Goal: Check status: Check status

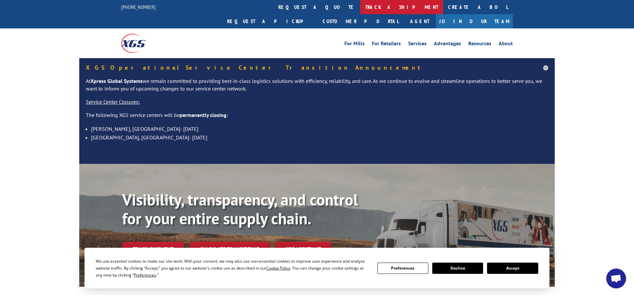
click at [360, 8] on link "track a shipment" at bounding box center [401, 7] width 83 height 14
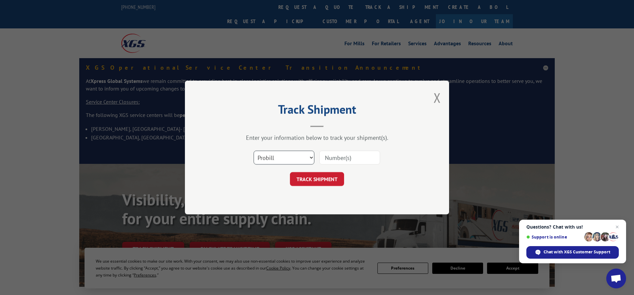
click at [253, 150] on select "Select category... Probill BOL PO" at bounding box center [283, 157] width 61 height 14
select select "bol"
click option "BOL" at bounding box center [0, 0] width 0 height 0
click at [350, 160] on input at bounding box center [349, 157] width 61 height 14
type input "2833970"
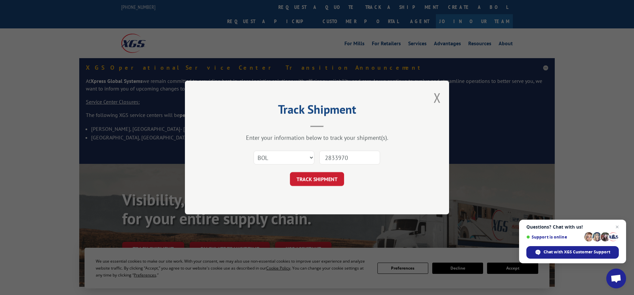
drag, startPoint x: 317, startPoint y: 181, endPoint x: 337, endPoint y: 186, distance: 20.7
click at [317, 182] on button "TRACK SHIPMENT" at bounding box center [317, 179] width 54 height 14
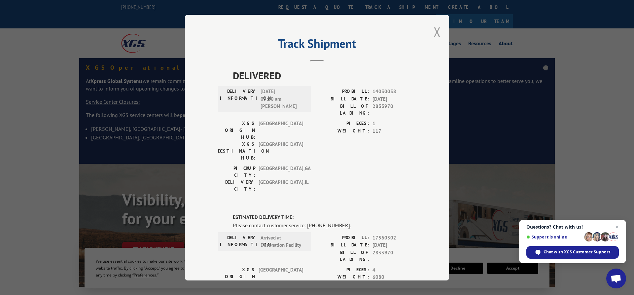
click at [439, 30] on button "Close modal" at bounding box center [436, 31] width 7 height 17
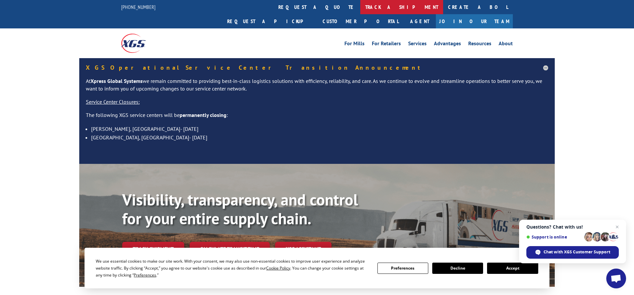
click at [360, 6] on link "track a shipment" at bounding box center [401, 7] width 83 height 14
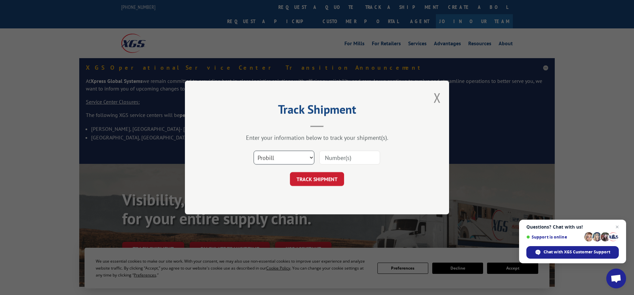
click at [253, 150] on select "Select category... Probill BOL PO" at bounding box center [283, 157] width 61 height 14
select select "bol"
click option "BOL" at bounding box center [0, 0] width 0 height 0
click at [350, 157] on input at bounding box center [349, 157] width 61 height 14
type input "2833970"
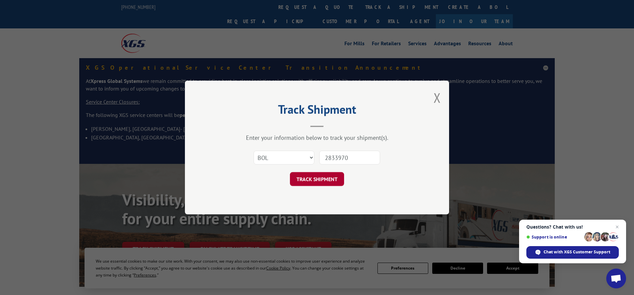
click at [307, 181] on button "TRACK SHIPMENT" at bounding box center [317, 179] width 54 height 14
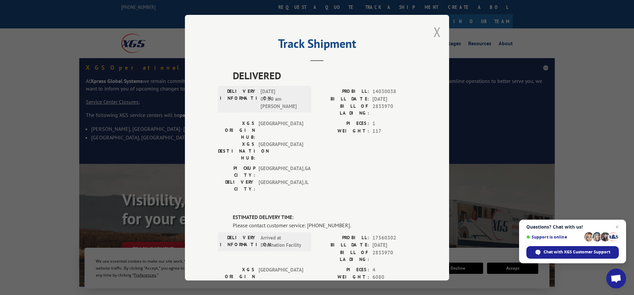
click at [436, 34] on button "Close modal" at bounding box center [436, 31] width 7 height 17
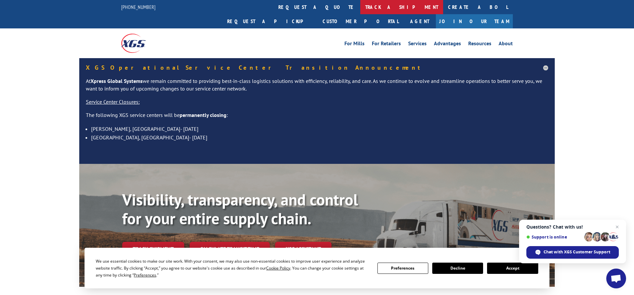
click at [360, 10] on link "track a shipment" at bounding box center [401, 7] width 83 height 14
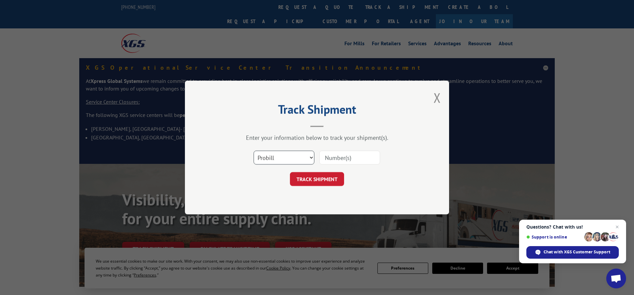
click at [253, 150] on select "Select category... Probill BOL PO" at bounding box center [283, 157] width 61 height 14
select select "po"
click option "PO" at bounding box center [0, 0] width 0 height 0
click at [330, 151] on input at bounding box center [349, 157] width 61 height 14
type input "3718"
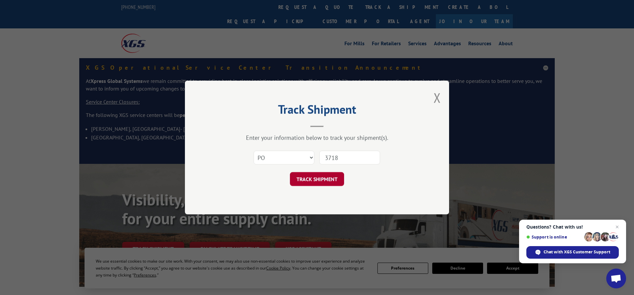
click at [331, 182] on button "TRACK SHIPMENT" at bounding box center [317, 179] width 54 height 14
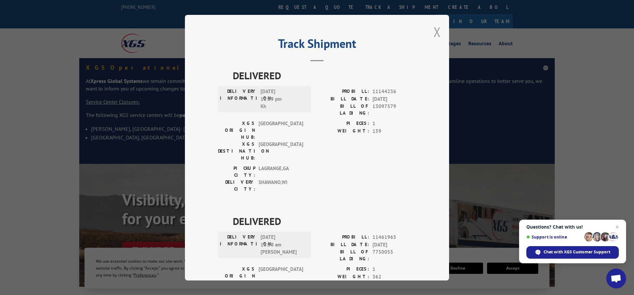
click at [434, 33] on button "Close modal" at bounding box center [436, 31] width 7 height 17
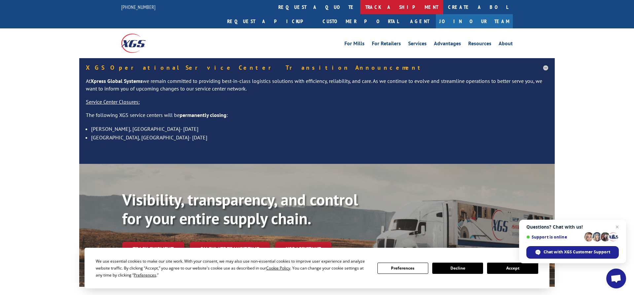
click at [360, 8] on link "track a shipment" at bounding box center [401, 7] width 83 height 14
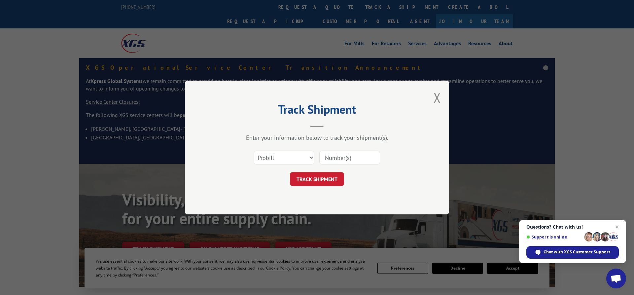
click at [352, 154] on input at bounding box center [349, 157] width 61 height 14
type input "283"
click at [435, 95] on button "Close modal" at bounding box center [436, 97] width 7 height 17
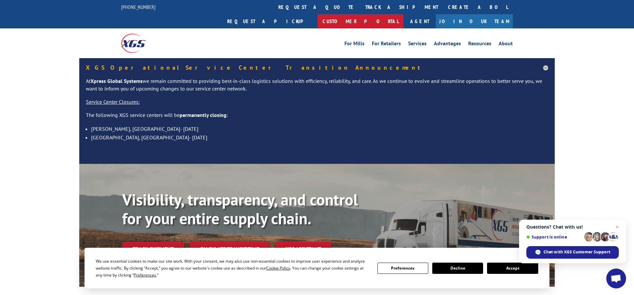
click at [403, 14] on link "Customer Portal" at bounding box center [360, 21] width 86 height 14
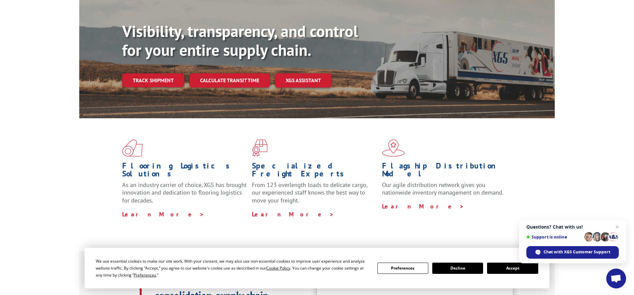
scroll to position [303, 0]
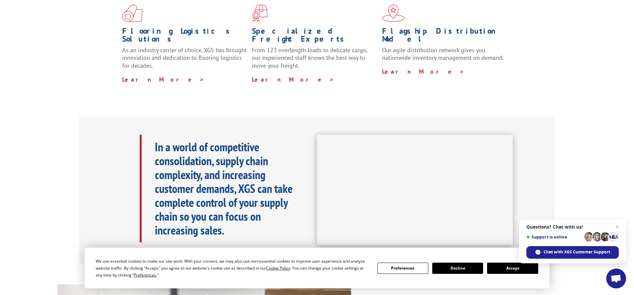
click at [456, 272] on button "Decline" at bounding box center [457, 267] width 51 height 11
